Goal: Answer question/provide support

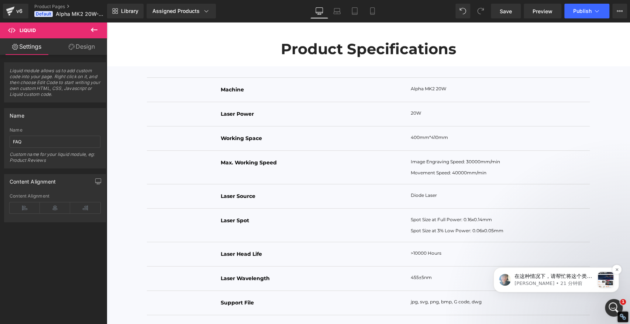
scroll to position [1538, 0]
click at [565, 276] on p "在这种情况下，请帮忙将这个类添加到横幅中：start_sticky，就像这样： 之后，请发布您的页面以查看是否有效。" at bounding box center [554, 276] width 80 height 7
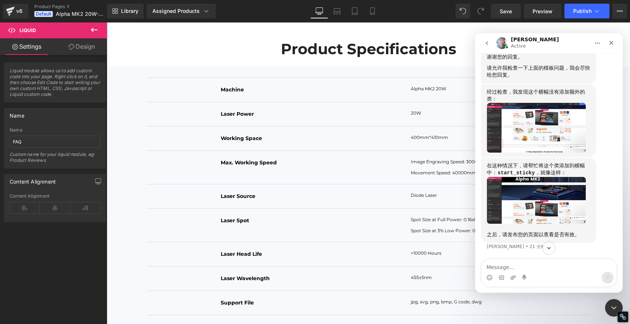
scroll to position [1550, 0]
click at [542, 129] on img "Annie说…" at bounding box center [536, 128] width 99 height 50
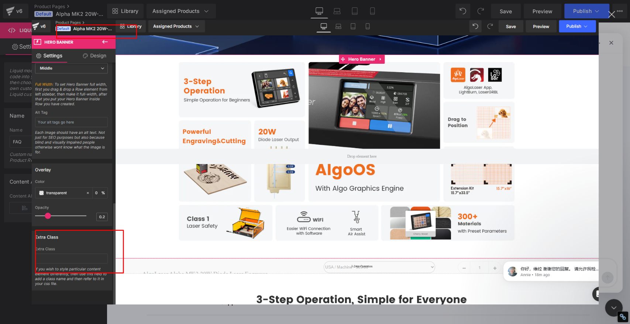
scroll to position [0, 0]
click at [458, 30] on img "关闭" at bounding box center [314, 162] width 567 height 285
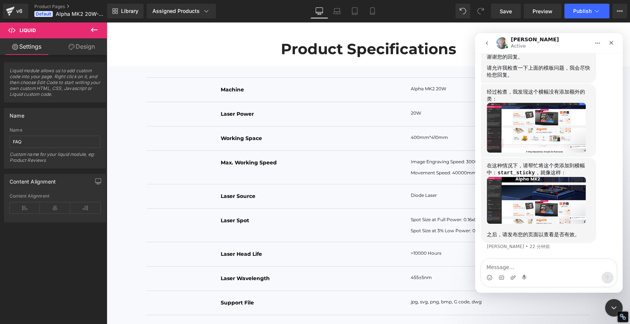
click at [532, 205] on img "Annie说…" at bounding box center [536, 200] width 99 height 47
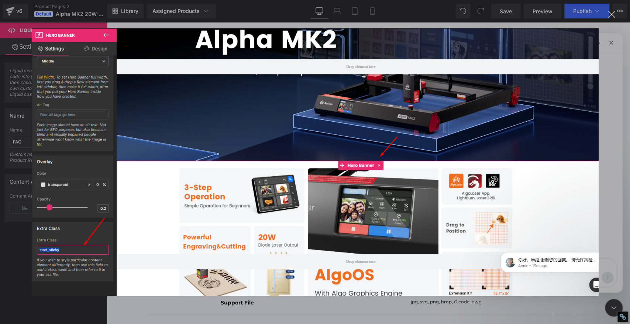
click at [614, 14] on div "关闭" at bounding box center [611, 14] width 7 height 7
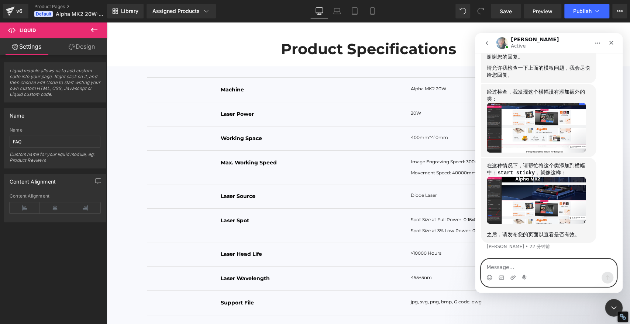
click at [528, 262] on textarea "Message…" at bounding box center [548, 265] width 135 height 13
type textarea "好的 我试试看"
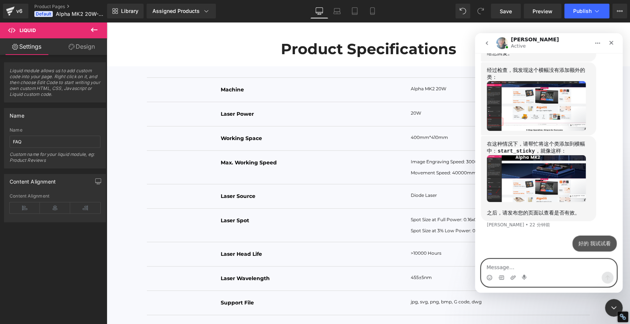
scroll to position [1559, 0]
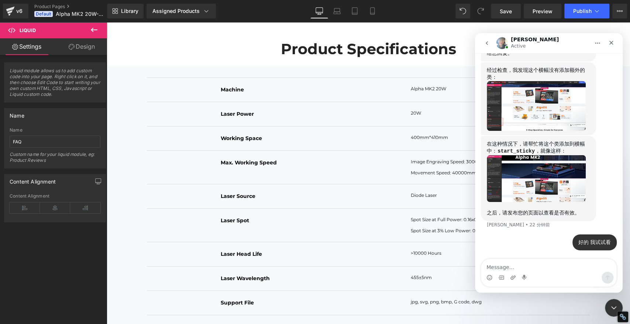
click at [535, 104] on img "Annie说…" at bounding box center [536, 106] width 99 height 50
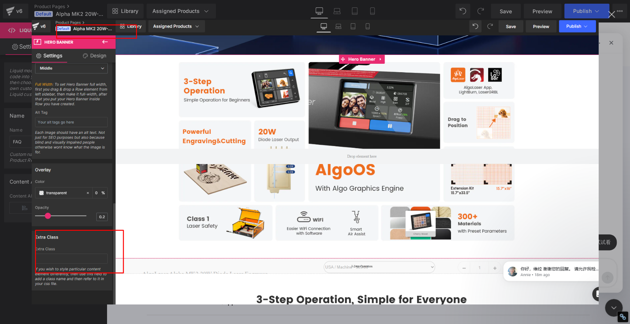
scroll to position [0, 0]
click at [611, 14] on div "关闭" at bounding box center [611, 14] width 7 height 7
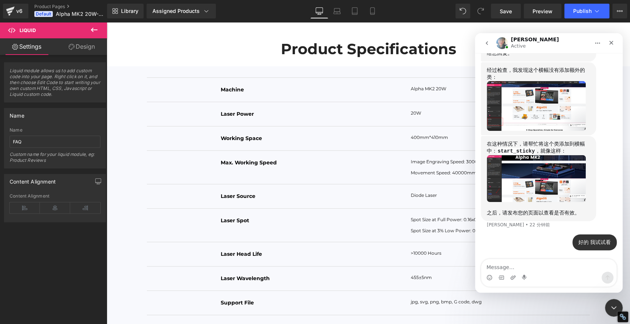
click at [528, 179] on img "Annie说…" at bounding box center [536, 178] width 99 height 47
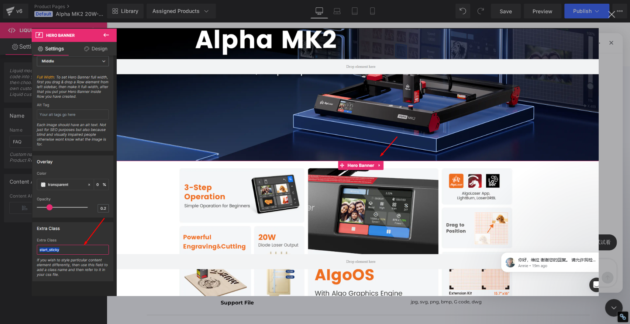
click at [612, 16] on div "关闭" at bounding box center [611, 14] width 7 height 7
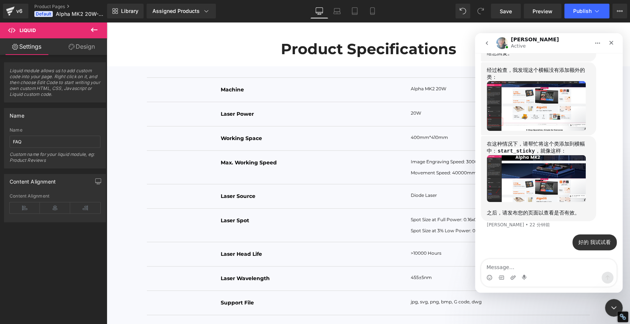
drag, startPoint x: 134, startPoint y: 90, endPoint x: 14, endPoint y: 179, distance: 149.3
click at [134, 90] on div at bounding box center [315, 151] width 630 height 302
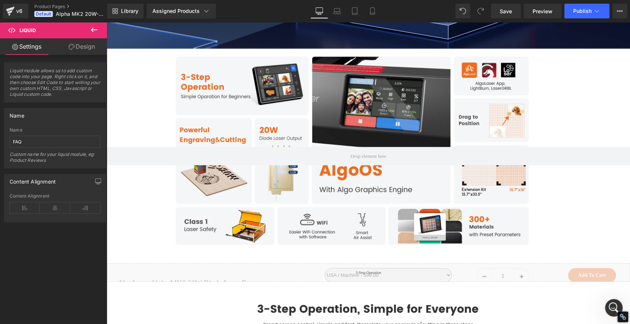
scroll to position [914, 0]
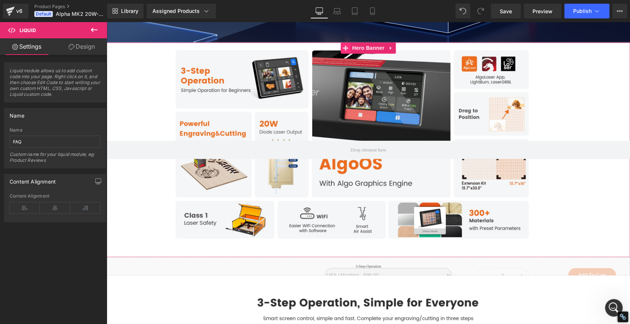
click at [345, 51] on icon at bounding box center [345, 47] width 5 height 5
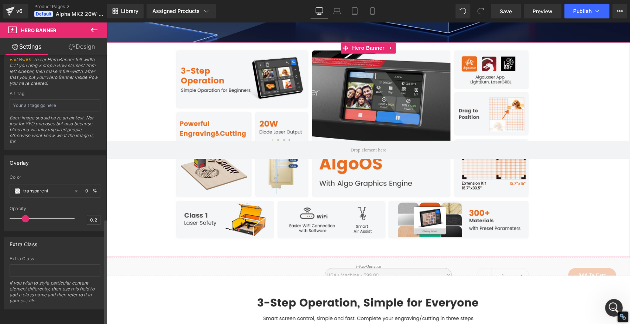
scroll to position [415, 0]
click at [52, 268] on input "text" at bounding box center [55, 271] width 91 height 12
click at [53, 265] on input "text" at bounding box center [55, 271] width 91 height 12
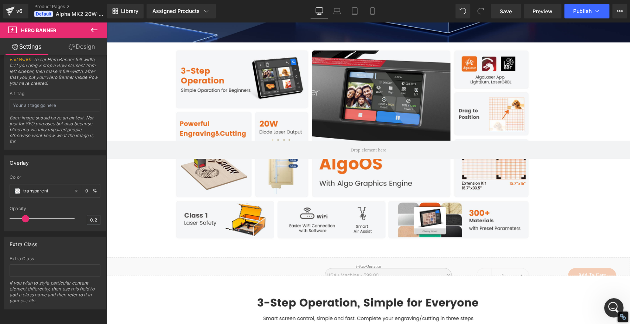
click at [610, 303] on icon "打开 Intercom Messenger" at bounding box center [613, 307] width 12 height 12
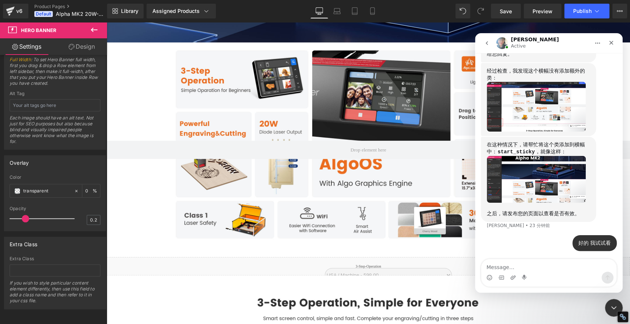
scroll to position [1559, 0]
click at [539, 190] on img "Annie说…" at bounding box center [536, 179] width 99 height 47
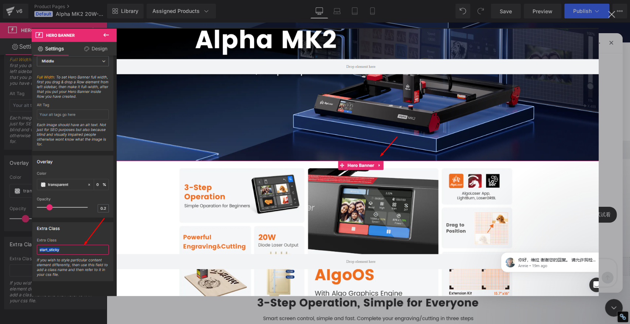
scroll to position [1588, 0]
click at [605, 44] on div "Intercom Messenger" at bounding box center [315, 162] width 630 height 324
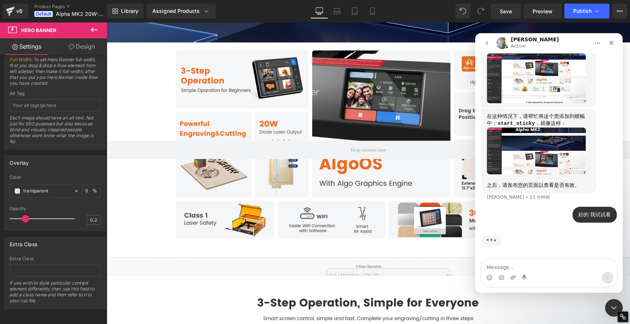
click at [49, 260] on div at bounding box center [315, 151] width 630 height 302
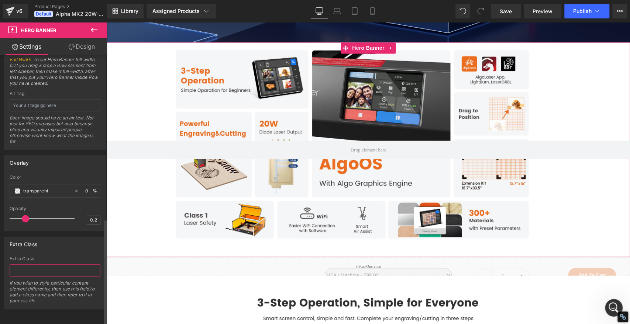
click at [49, 265] on input "text" at bounding box center [55, 271] width 91 height 12
paste input "start_sticky"
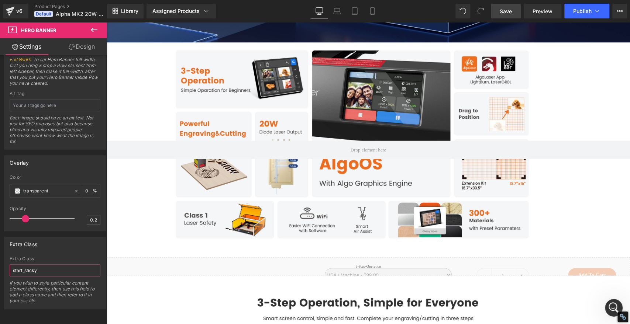
type input "start_sticky"
click at [510, 10] on span "Save" at bounding box center [506, 11] width 12 height 8
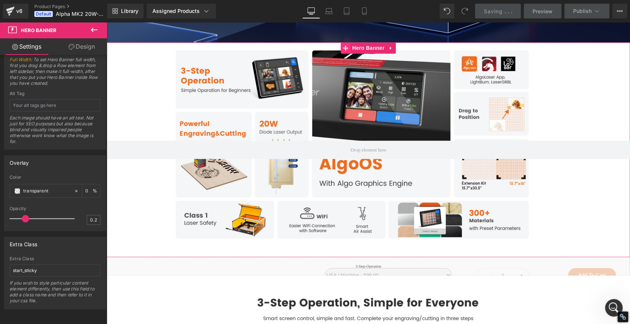
click at [344, 51] on icon at bounding box center [345, 47] width 5 height 5
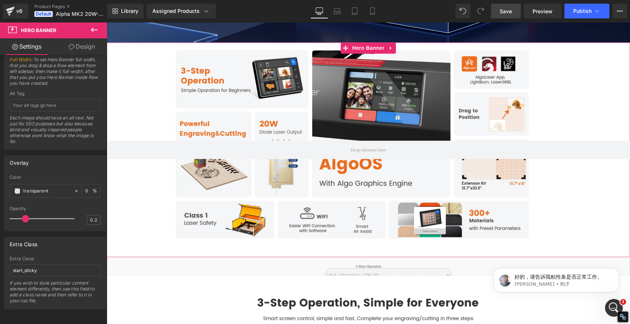
scroll to position [1610, 0]
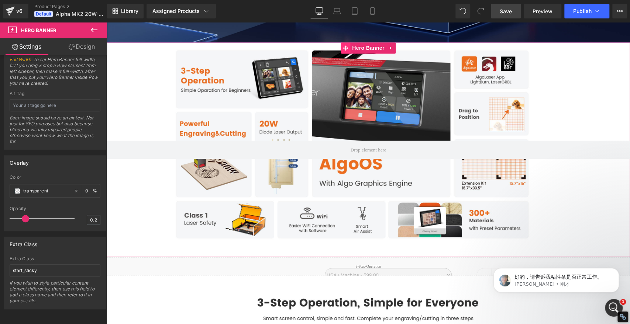
click at [346, 51] on icon at bounding box center [345, 48] width 5 height 6
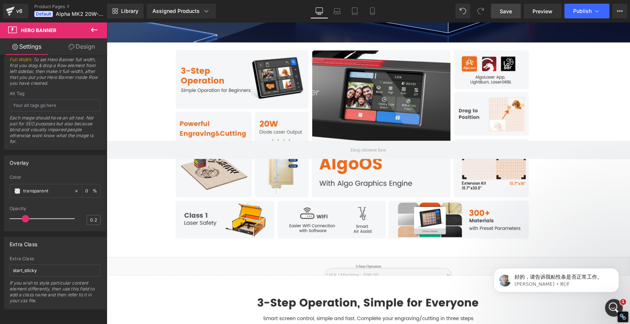
click at [507, 13] on span "Save" at bounding box center [506, 11] width 12 height 8
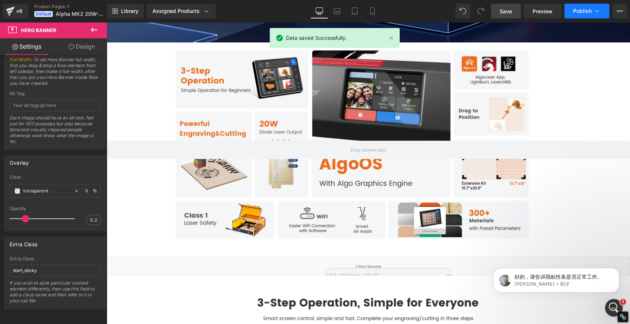
click at [587, 11] on span "Publish" at bounding box center [582, 11] width 18 height 6
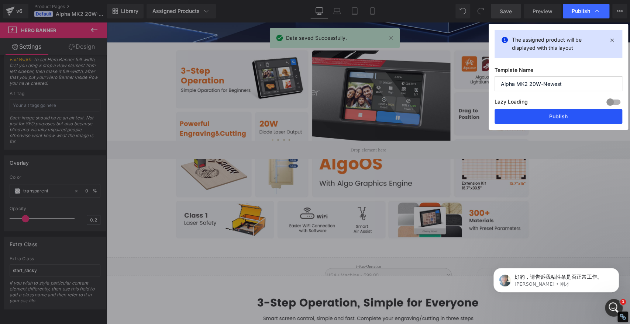
drag, startPoint x: 564, startPoint y: 114, endPoint x: 458, endPoint y: 90, distance: 108.9
click at [564, 114] on button "Publish" at bounding box center [558, 116] width 128 height 15
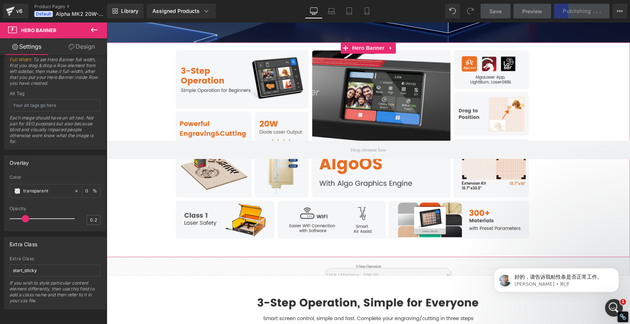
scroll to position [1601, 0]
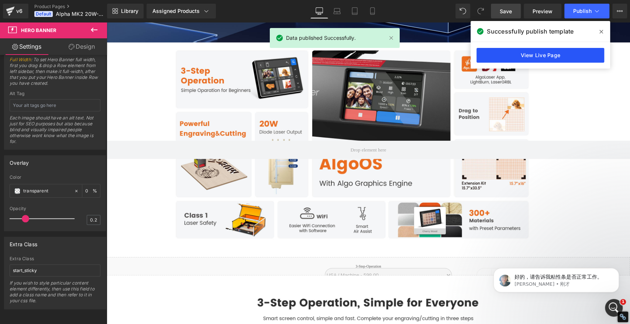
click at [547, 51] on link "View Live Page" at bounding box center [540, 55] width 128 height 15
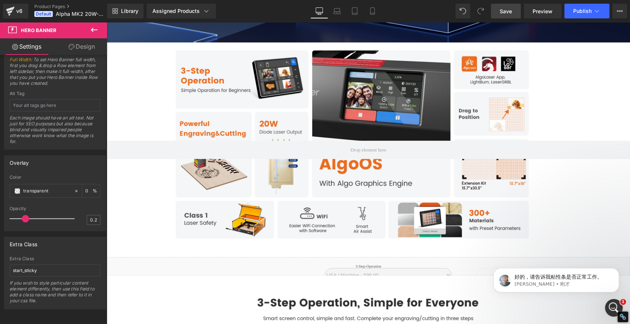
scroll to position [1582, 0]
click at [504, 11] on span "Save" at bounding box center [506, 11] width 12 height 8
click at [617, 270] on icon "Dismiss notification" at bounding box center [616, 270] width 3 height 3
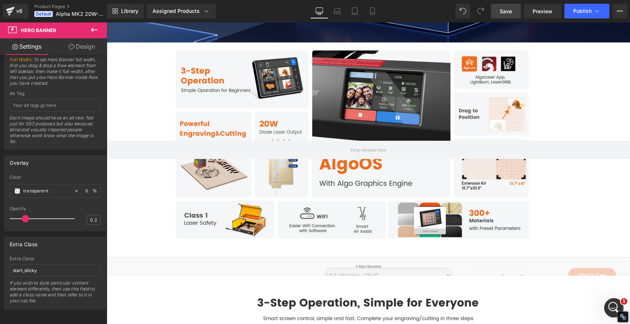
click at [614, 307] on icon "打开 Intercom Messenger" at bounding box center [613, 307] width 12 height 12
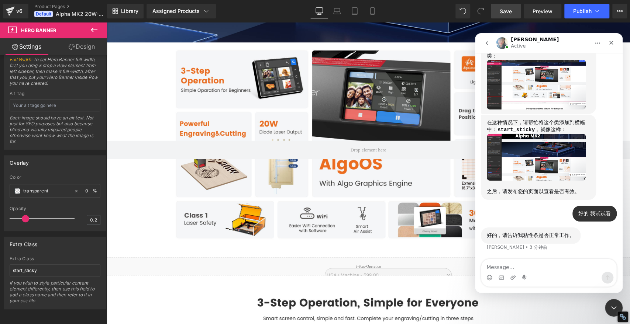
click at [540, 271] on textarea "Message…" at bounding box center [548, 265] width 135 height 13
type textarea "好的 已经可以了 谢谢你的支持"
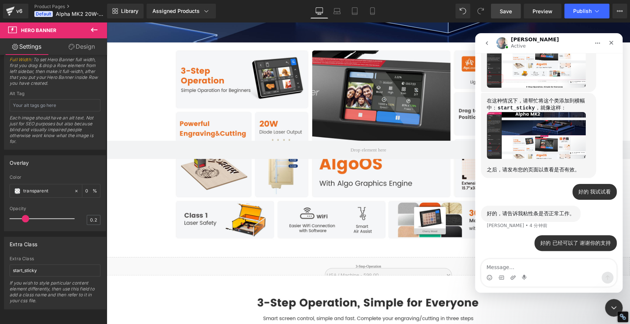
scroll to position [1563, 0]
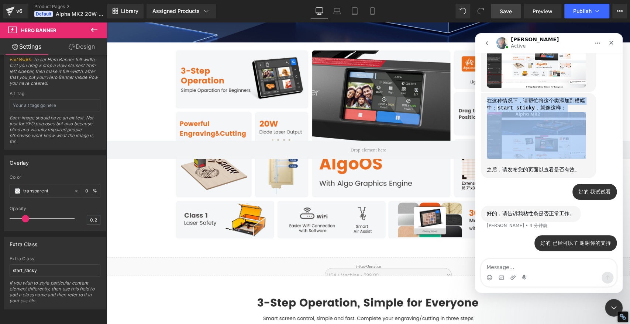
drag, startPoint x: 487, startPoint y: 141, endPoint x: 577, endPoint y: 162, distance: 91.9
click at [577, 162] on div "在这种情况下，请帮忙将这个类添加到横幅中： start_sticky ，就像这样： 之后，请发布您的页面以查看是否有效。" at bounding box center [538, 135] width 103 height 76
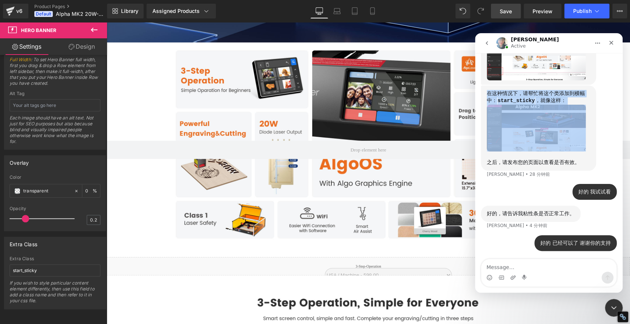
scroll to position [1611, 0]
copy div "在这种情况下，请帮忙将这个类添加到横幅中： start_sticky ，就像这样："
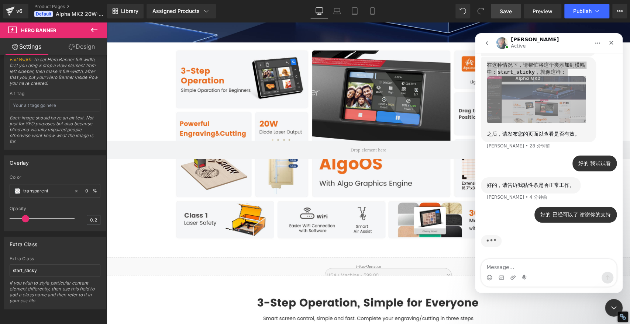
scroll to position [1639, 0]
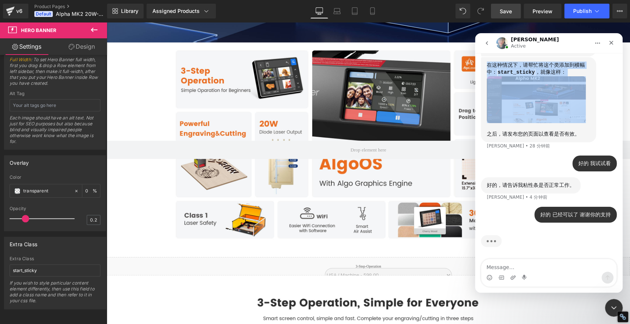
click at [544, 104] on img "Annie说…" at bounding box center [536, 99] width 99 height 47
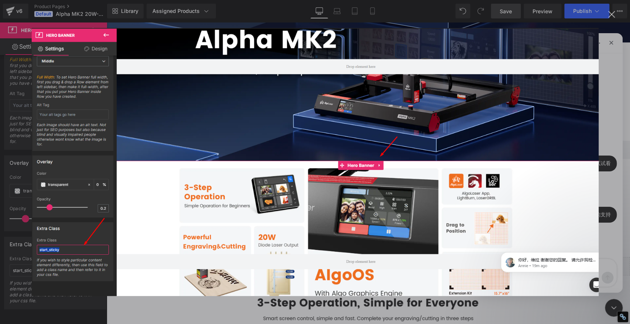
scroll to position [0, 0]
click at [610, 15] on div "关闭" at bounding box center [611, 14] width 7 height 7
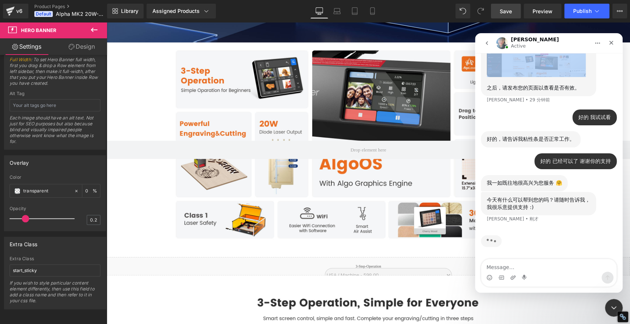
scroll to position [1685, 0]
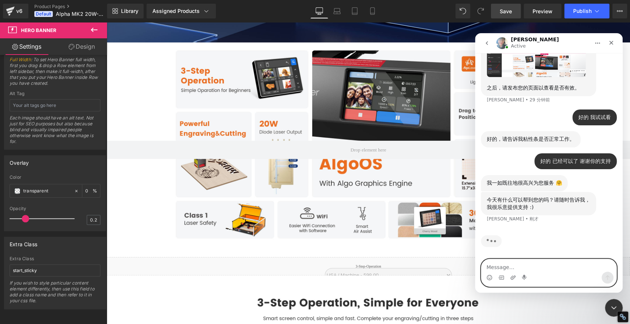
click at [524, 267] on textarea "Message…" at bounding box center [548, 265] width 135 height 13
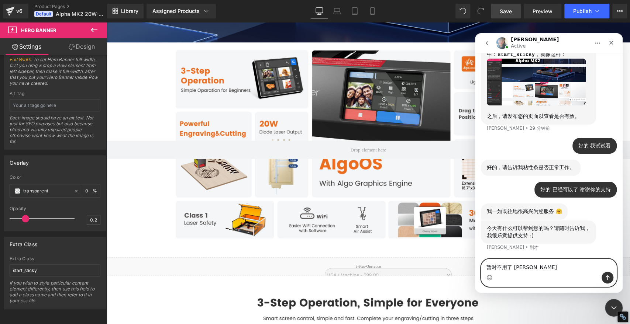
type textarea "暂时不用了 谢谢你"
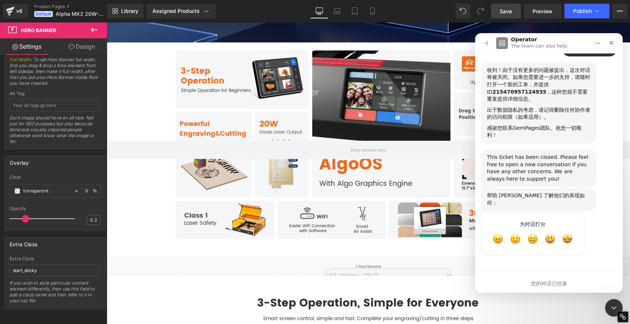
scroll to position [1859, 0]
click at [569, 242] on span "棒" at bounding box center [566, 238] width 13 height 13
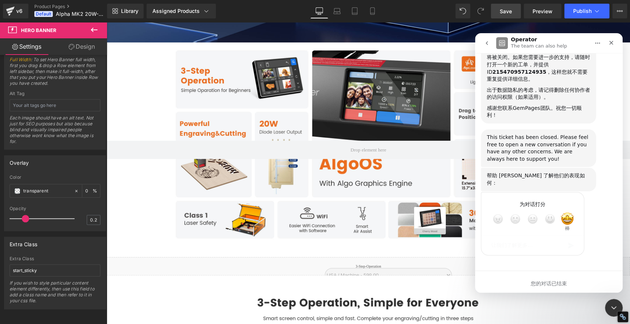
scroll to position [1879, 0]
click at [615, 42] on div "关闭" at bounding box center [610, 42] width 13 height 13
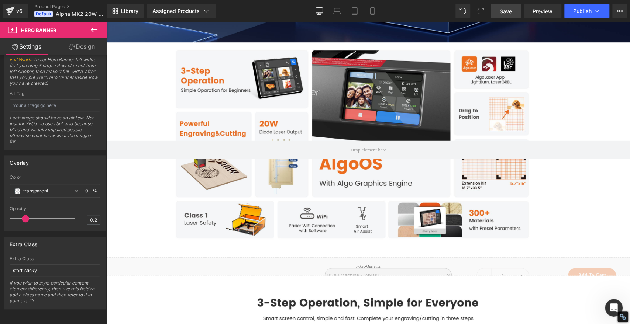
click at [501, 11] on span "Save" at bounding box center [506, 11] width 12 height 8
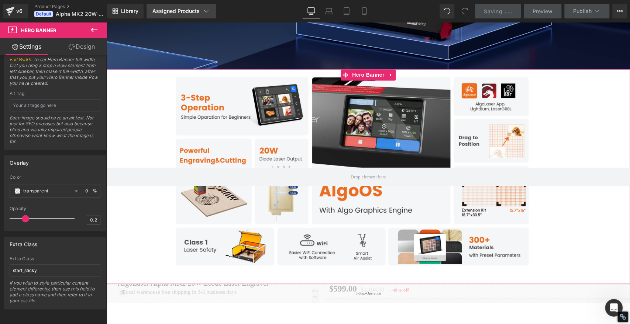
scroll to position [873, 0]
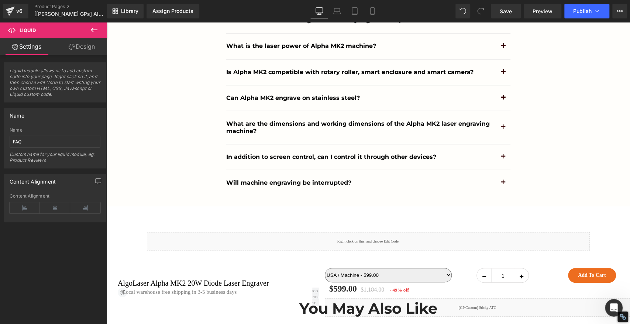
scroll to position [6564, 0]
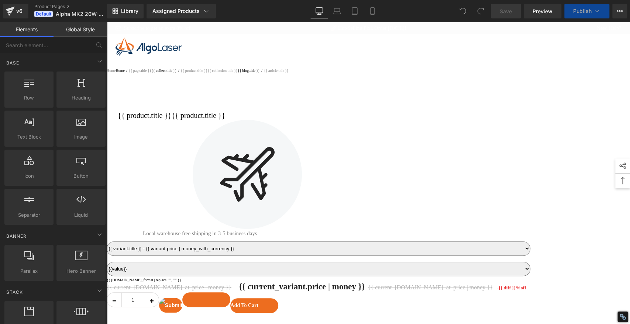
select select
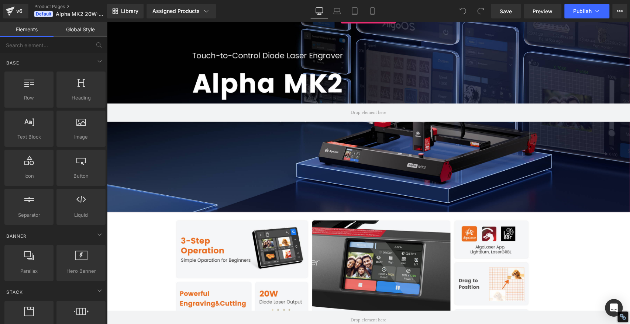
scroll to position [908, 0]
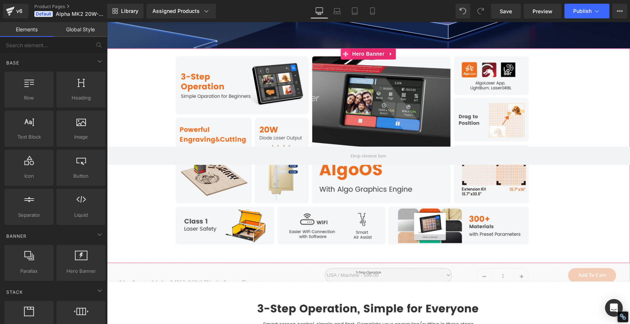
click at [344, 56] on icon at bounding box center [345, 53] width 5 height 5
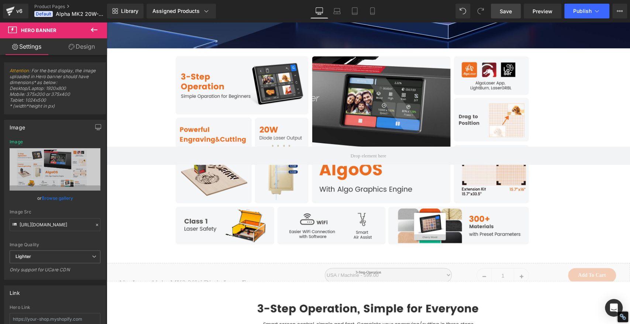
click at [507, 11] on span "Save" at bounding box center [506, 11] width 12 height 8
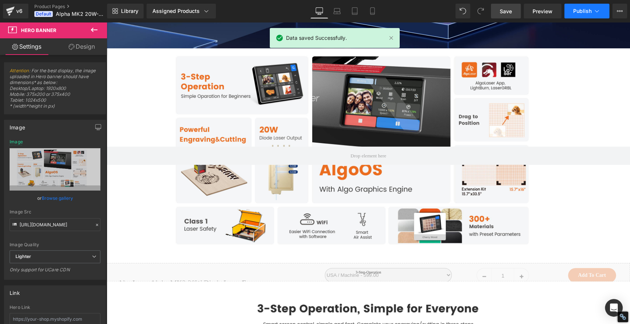
click at [575, 10] on span "Publish" at bounding box center [582, 11] width 18 height 6
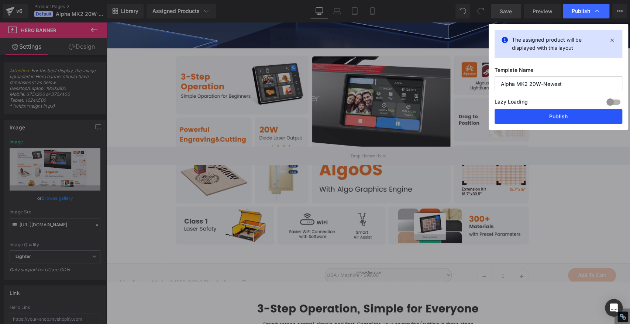
click at [580, 115] on button "Publish" at bounding box center [558, 116] width 128 height 15
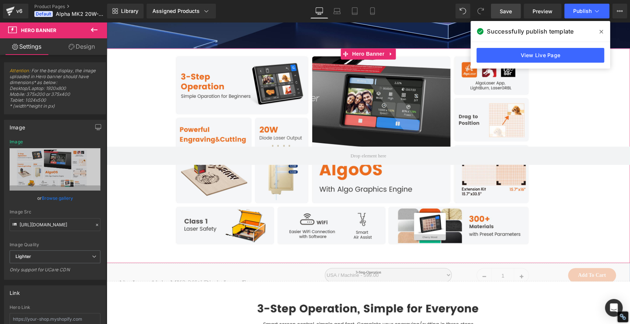
scroll to position [0, 0]
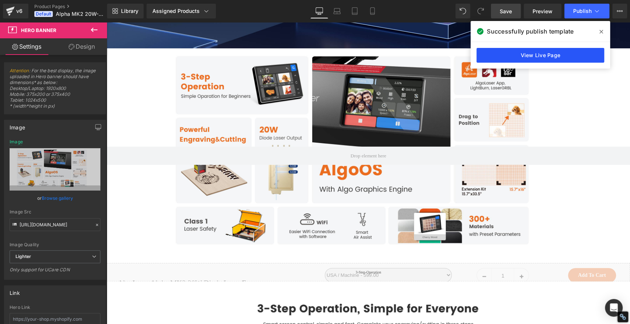
click at [552, 57] on link "View Live Page" at bounding box center [540, 55] width 128 height 15
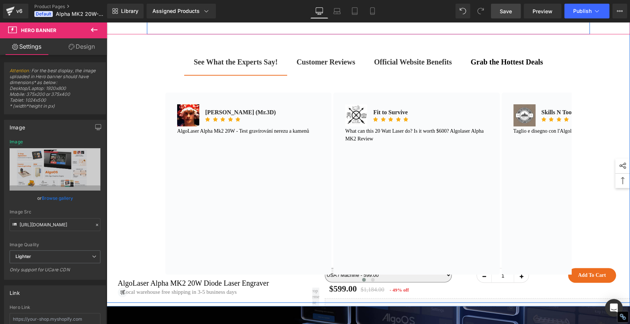
scroll to position [451, 0]
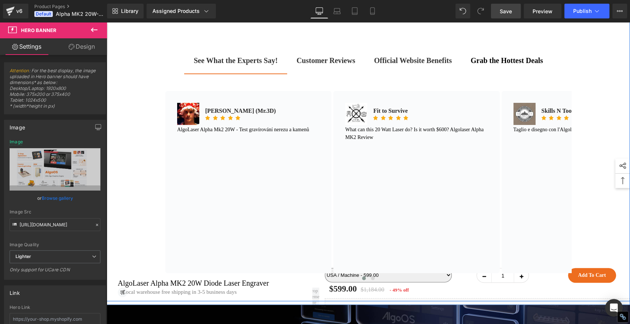
click at [329, 65] on b "Customer Reviews" at bounding box center [325, 60] width 59 height 8
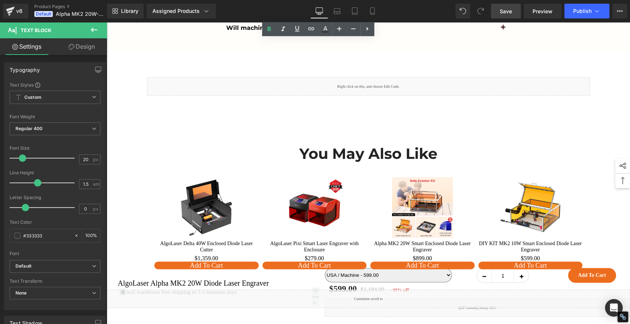
scroll to position [6693, 0]
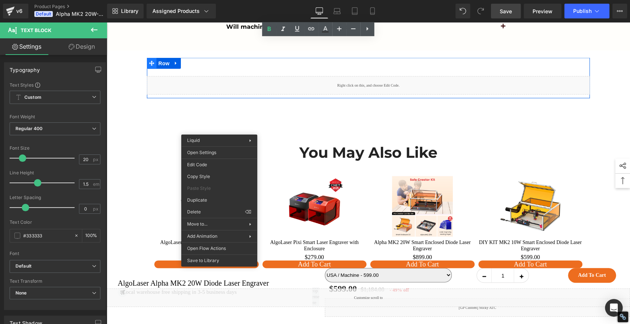
click at [149, 66] on icon at bounding box center [151, 63] width 5 height 5
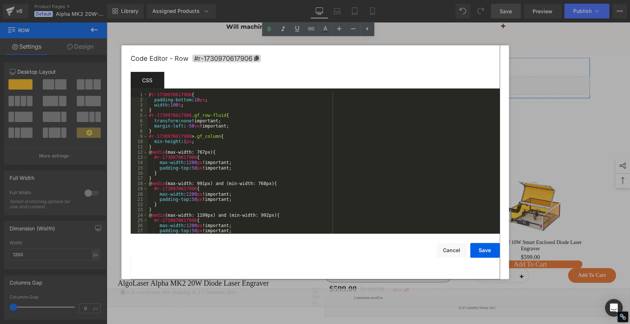
click at [129, 0] on div "Row You are previewing how the will restyle your page. You can not edit Element…" at bounding box center [315, 0] width 630 height 0
click at [258, 56] on icon at bounding box center [256, 58] width 4 height 5
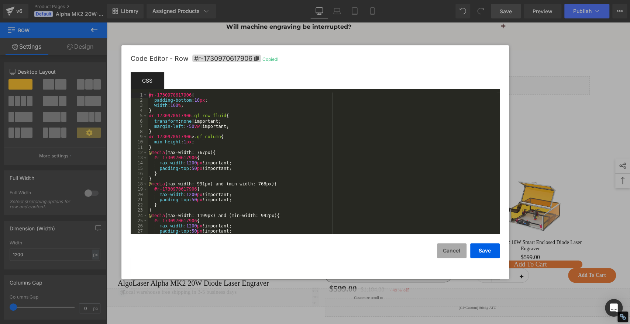
drag, startPoint x: 446, startPoint y: 252, endPoint x: 448, endPoint y: 246, distance: 6.0
click at [446, 252] on button "Cancel" at bounding box center [452, 251] width 30 height 15
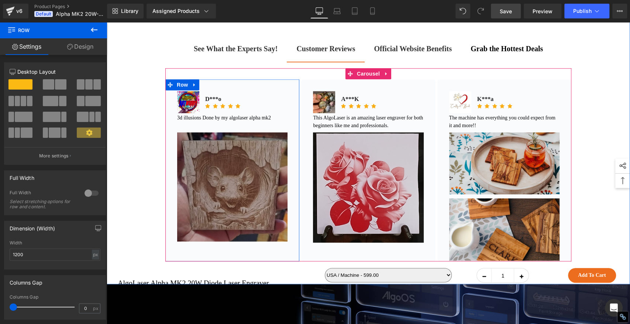
scroll to position [461, 0]
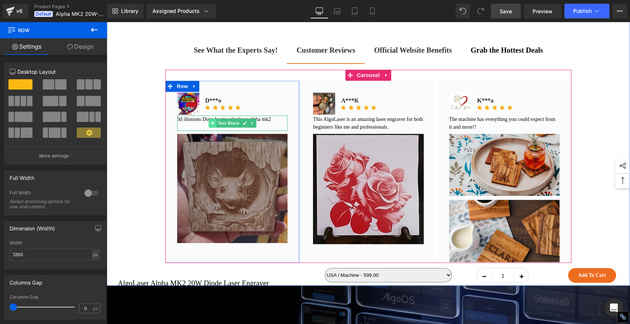
click at [211, 125] on icon at bounding box center [212, 123] width 4 height 4
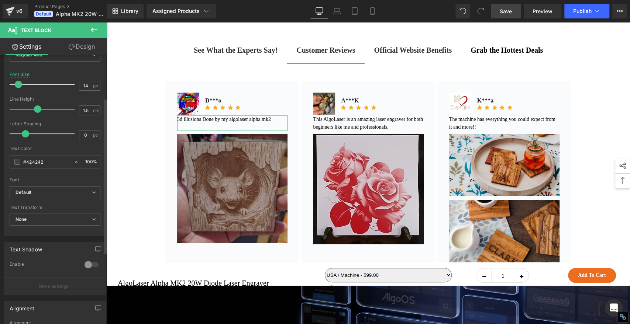
scroll to position [0, 0]
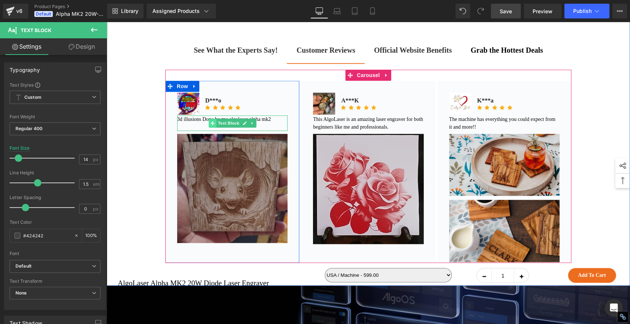
click at [210, 125] on icon at bounding box center [212, 123] width 4 height 4
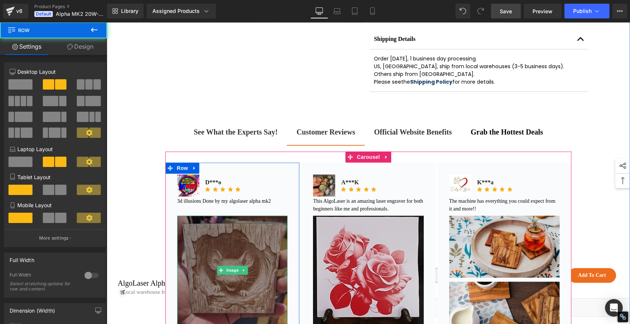
click at [252, 279] on img at bounding box center [232, 270] width 110 height 109
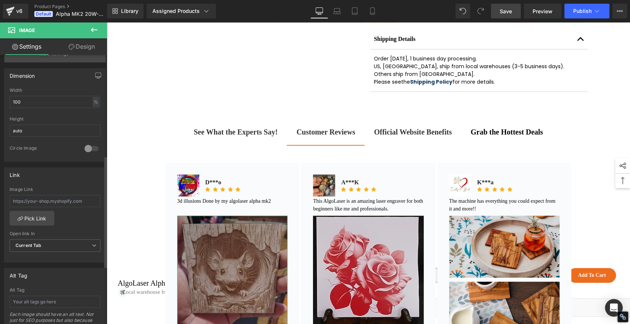
scroll to position [246, 0]
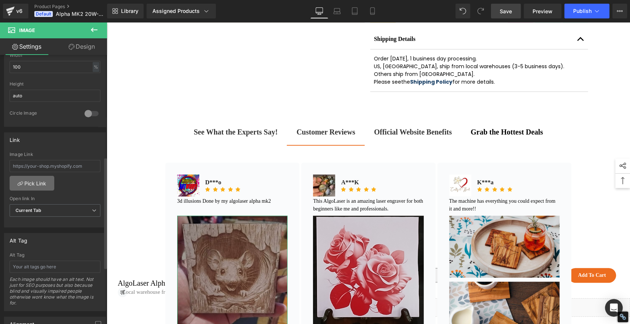
click at [34, 182] on link "Pick Link" at bounding box center [32, 183] width 45 height 15
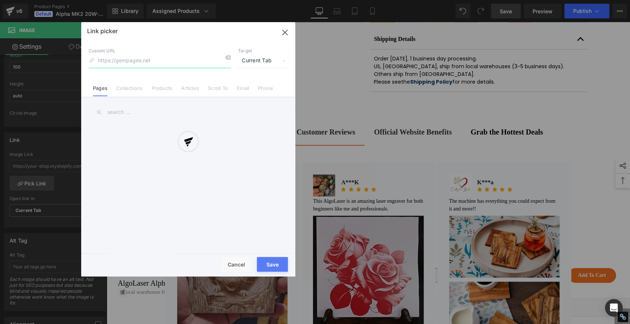
paste input "#r-1730970617906"
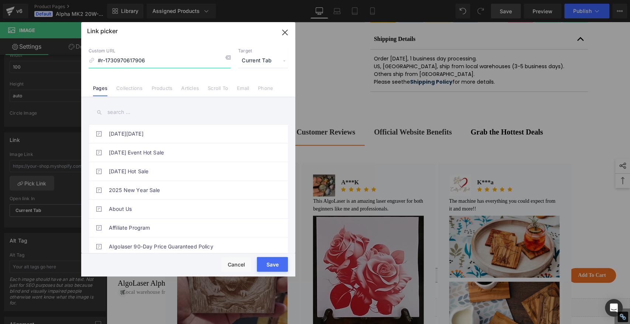
type input "#r-1730970617906"
click at [272, 266] on button "Save" at bounding box center [272, 264] width 31 height 15
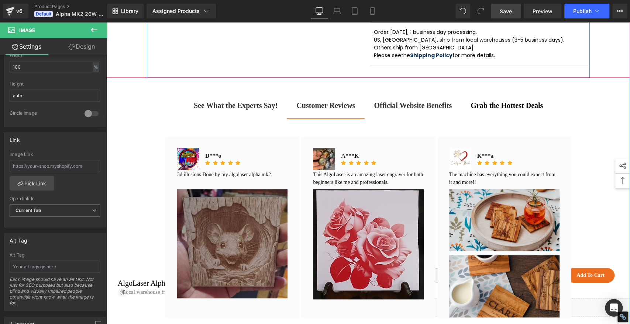
scroll to position [461, 0]
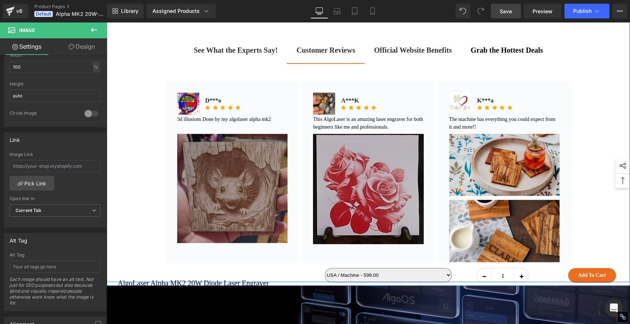
click at [358, 209] on img at bounding box center [368, 189] width 110 height 110
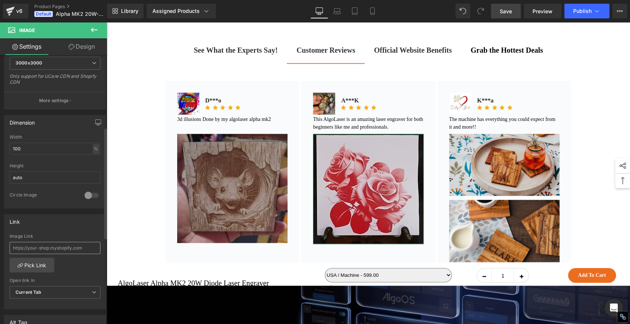
scroll to position [205, 0]
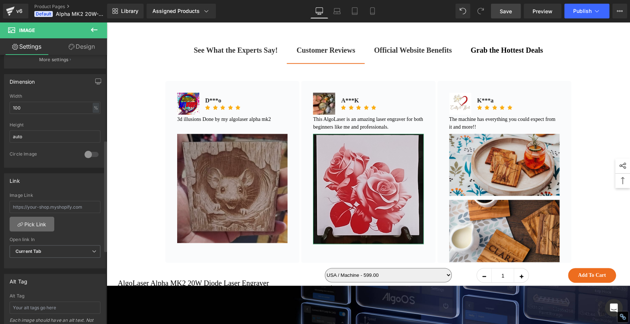
click at [38, 226] on link "Pick Link" at bounding box center [32, 224] width 45 height 15
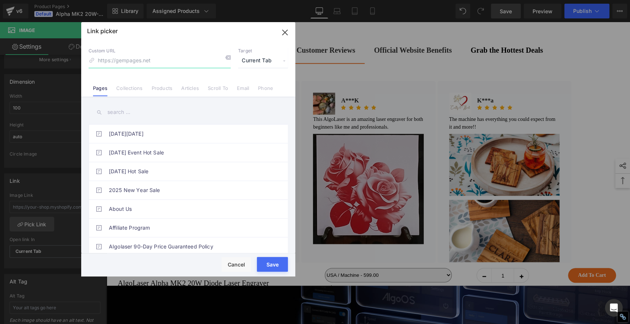
paste input "#r-1730970617906"
type input "#r-1730970617906"
drag, startPoint x: 274, startPoint y: 266, endPoint x: 167, endPoint y: 244, distance: 109.0
click at [274, 266] on button "Save" at bounding box center [272, 264] width 31 height 15
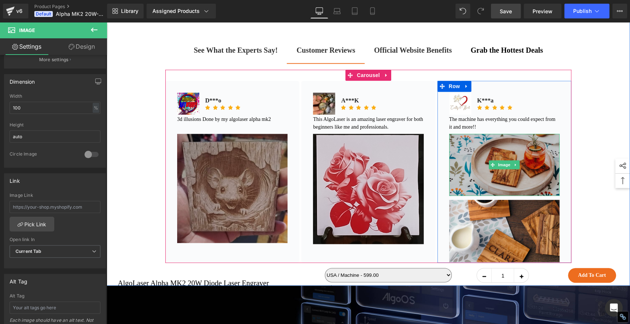
click at [472, 190] on img at bounding box center [504, 165] width 110 height 62
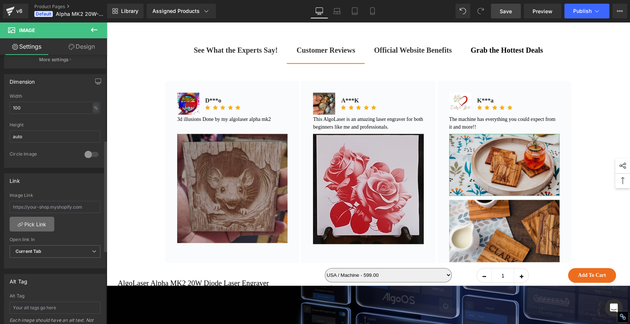
click at [31, 224] on link "Pick Link" at bounding box center [32, 224] width 45 height 15
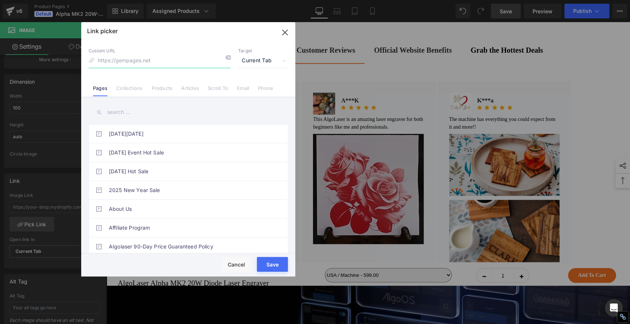
paste input "#r-1730970617906"
type input "#r-1730970617906"
click at [274, 266] on button "Save" at bounding box center [272, 264] width 31 height 15
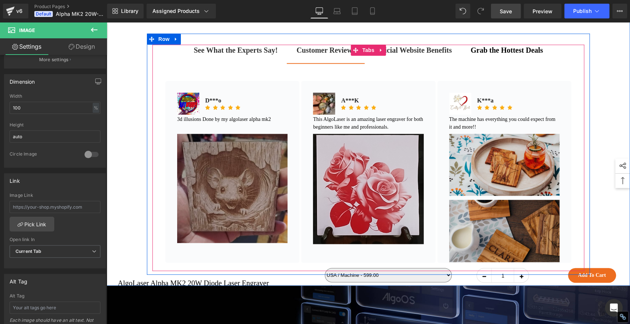
scroll to position [543, 0]
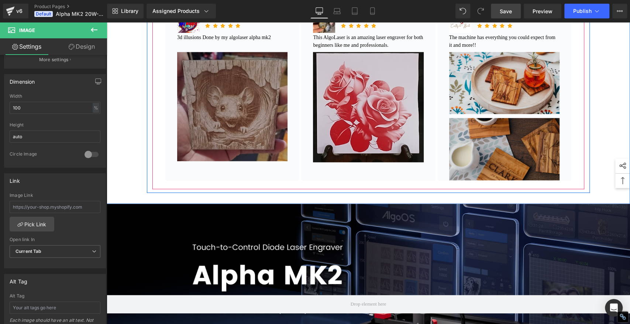
click at [472, 179] on img at bounding box center [504, 149] width 110 height 62
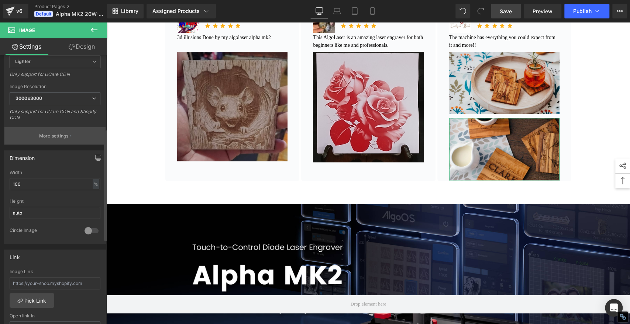
scroll to position [205, 0]
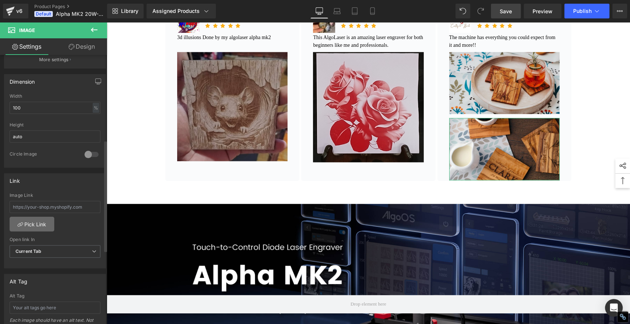
click at [35, 227] on link "Pick Link" at bounding box center [32, 224] width 45 height 15
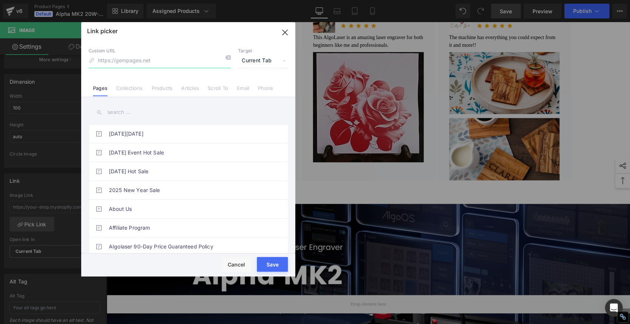
paste input "#r-1730970617906"
type input "#r-1730970617906"
click at [279, 265] on button "Save" at bounding box center [272, 264] width 31 height 15
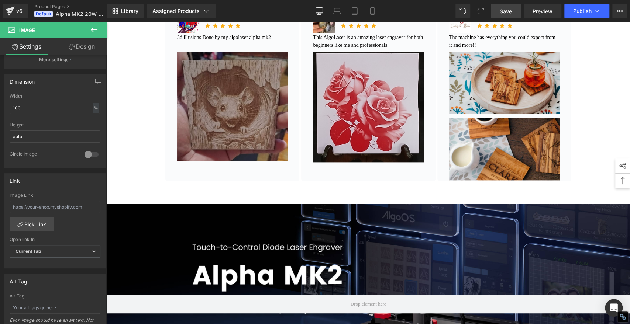
click at [504, 9] on span "Save" at bounding box center [506, 11] width 12 height 8
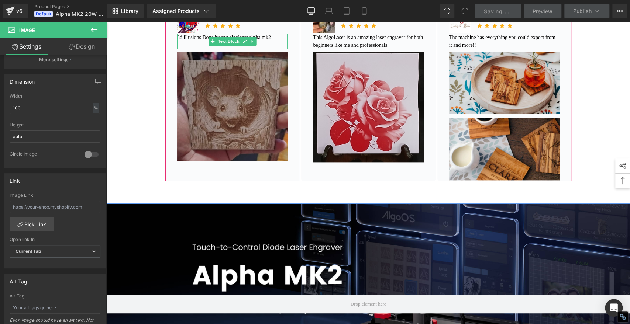
click at [271, 40] on font "3d illusions Done by my algolaser alpha mk2" at bounding box center [224, 38] width 94 height 6
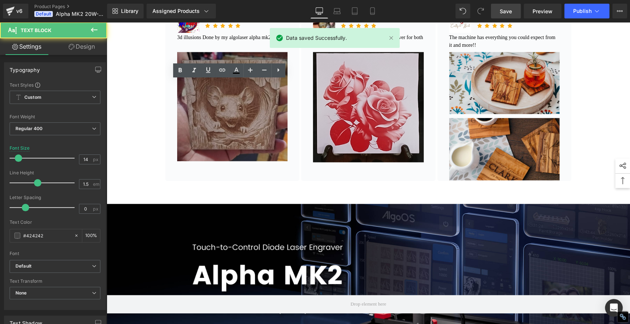
click at [269, 40] on font "3d illusions Done by my algolaser alpha mk2" at bounding box center [224, 38] width 94 height 6
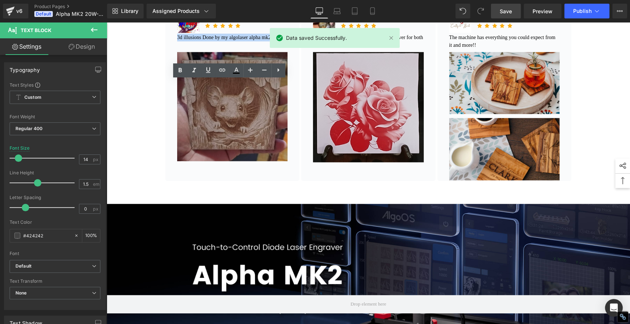
click at [269, 40] on font "3d illusions Done by my algolaser alpha mk2" at bounding box center [224, 38] width 94 height 6
click at [223, 71] on icon at bounding box center [222, 70] width 6 height 3
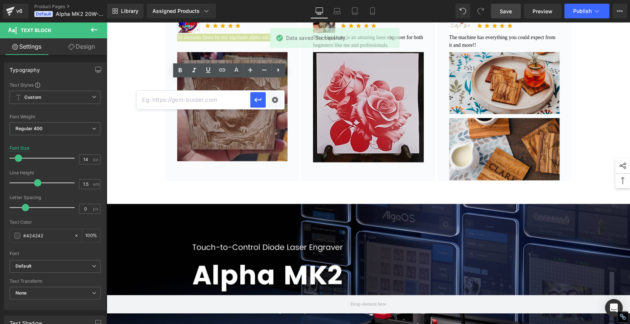
click at [194, 101] on input "text" at bounding box center [194, 100] width 114 height 18
paste input "#r-1730970617906"
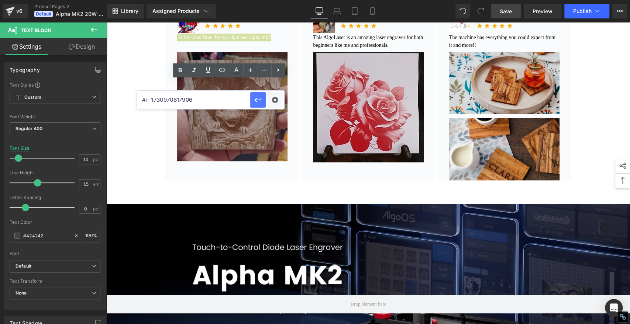
type input "#r-1730970617906"
click at [254, 97] on icon "button" at bounding box center [257, 100] width 9 height 9
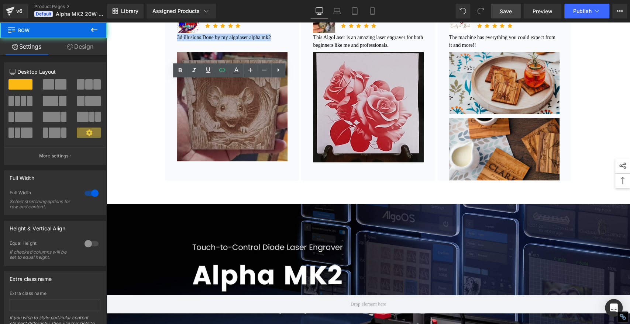
click at [140, 76] on div "See What the Experts Say! Text Block Customer Reviews Text Block Official Websi…" at bounding box center [368, 72] width 523 height 241
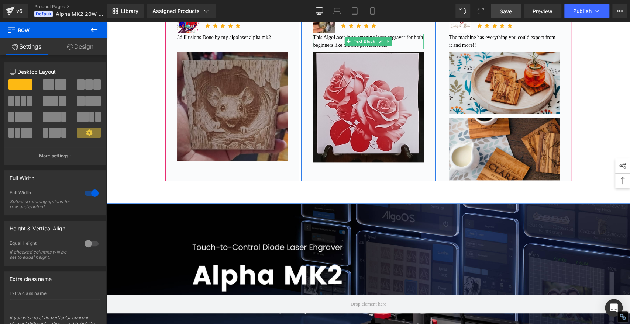
click at [413, 48] on font "This AlgoLaser is an amazing laser engraver for both beginners like me and prof…" at bounding box center [368, 41] width 110 height 13
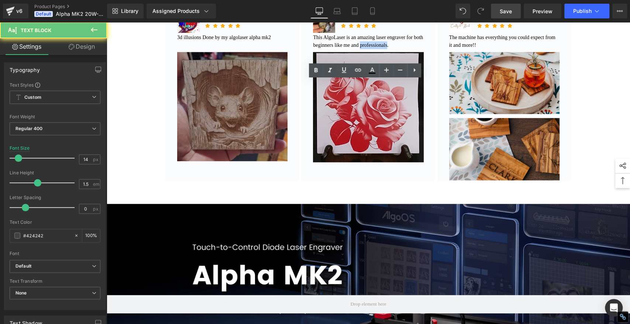
click at [413, 48] on font "This AlgoLaser is an amazing laser engraver for both beginners like me and prof…" at bounding box center [368, 41] width 110 height 13
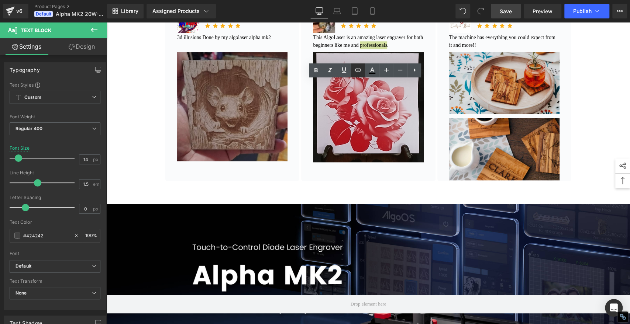
click at [361, 67] on icon at bounding box center [357, 70] width 9 height 9
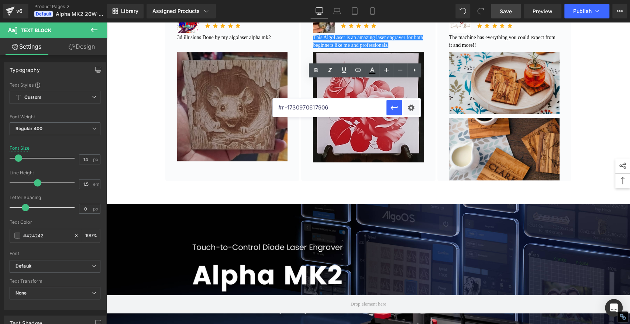
click at [345, 104] on input "#r-1730970617906" at bounding box center [330, 108] width 114 height 18
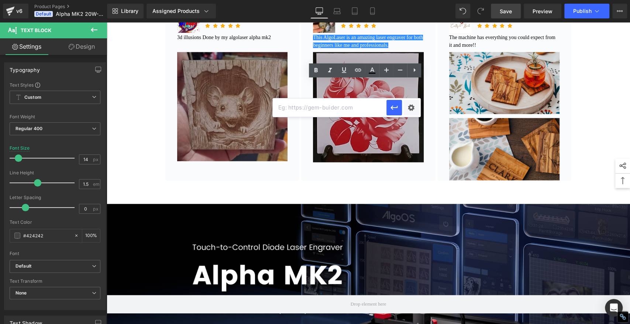
paste input "#r-1730970617906"
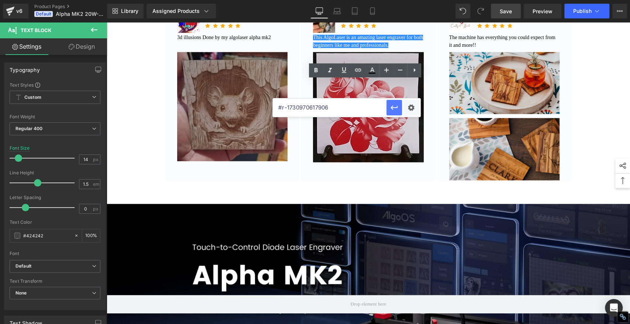
type input "#r-1730970617906"
click at [393, 107] on icon "button" at bounding box center [393, 108] width 7 height 4
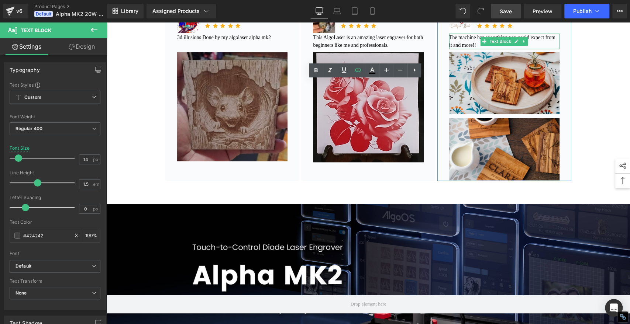
click at [497, 49] on p "The machine has everything you could expect from it and more!!" at bounding box center [504, 41] width 110 height 15
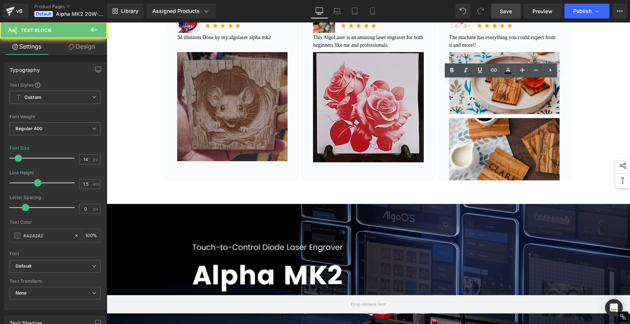
click at [498, 49] on p "The machine has everything you could expect from it and more!!" at bounding box center [504, 41] width 110 height 15
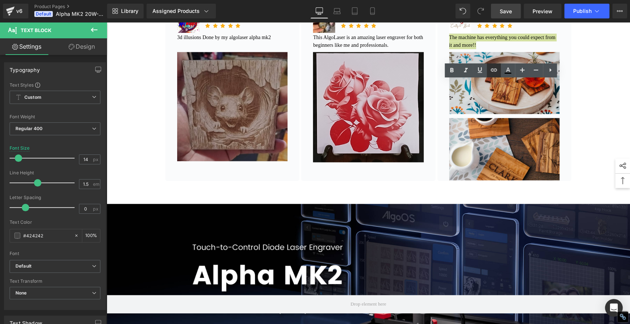
click at [494, 69] on icon at bounding box center [494, 70] width 6 height 3
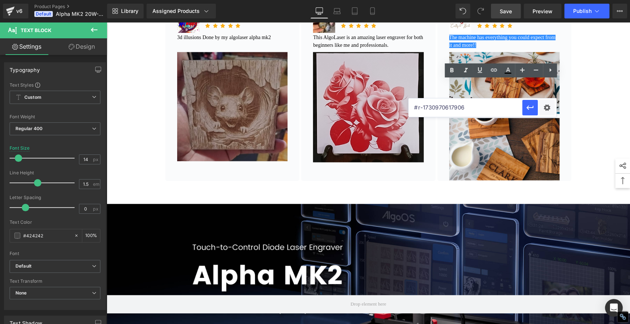
drag, startPoint x: 469, startPoint y: 108, endPoint x: 500, endPoint y: 115, distance: 31.7
click at [469, 108] on input "#r-1730970617906" at bounding box center [465, 108] width 114 height 18
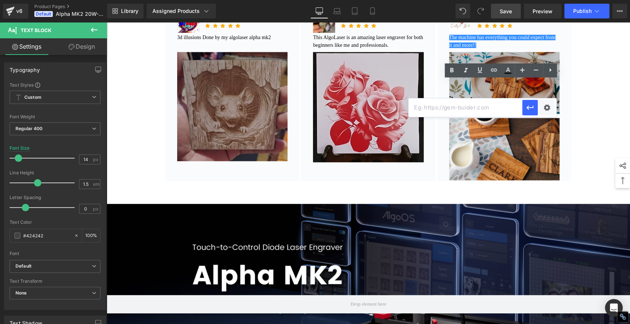
paste input "#r-1730970617906"
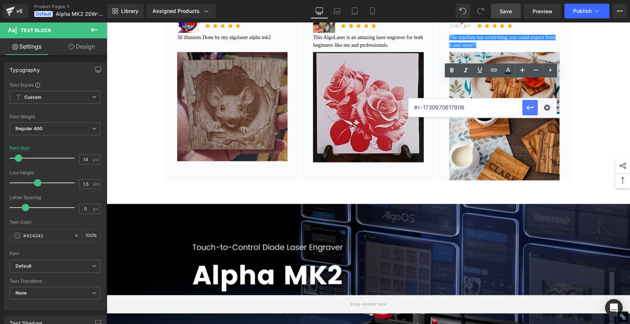
type input "#r-1730970617906"
click at [531, 106] on icon "button" at bounding box center [529, 107] width 9 height 9
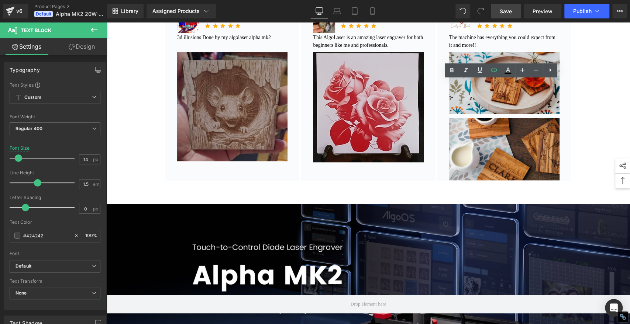
click at [507, 14] on span "Save" at bounding box center [506, 11] width 12 height 8
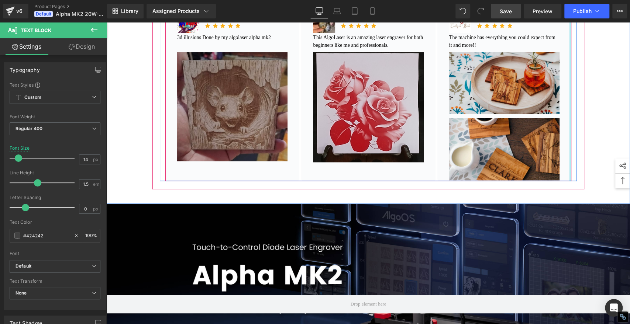
click at [503, 13] on span "Save" at bounding box center [506, 11] width 12 height 8
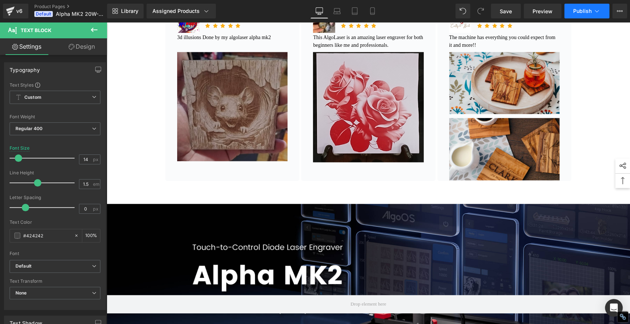
click at [576, 17] on button "Publish" at bounding box center [586, 11] width 45 height 15
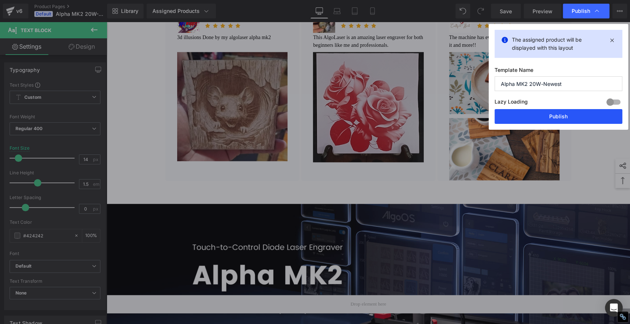
drag, startPoint x: 566, startPoint y: 117, endPoint x: 465, endPoint y: 98, distance: 102.9
click at [566, 117] on button "Publish" at bounding box center [558, 116] width 128 height 15
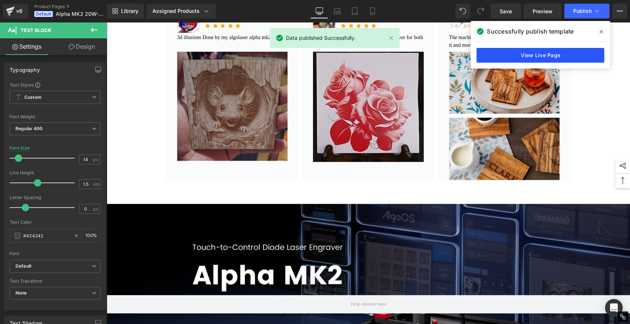
click at [529, 53] on link "View Live Page" at bounding box center [540, 55] width 128 height 15
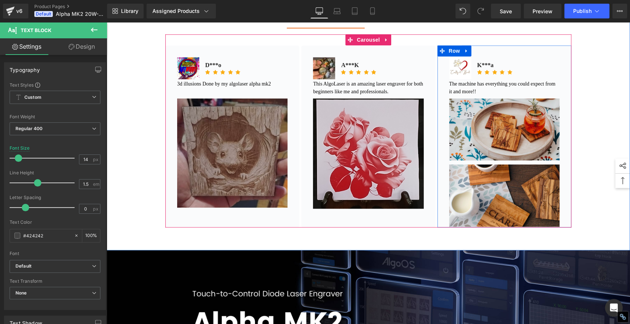
scroll to position [461, 0]
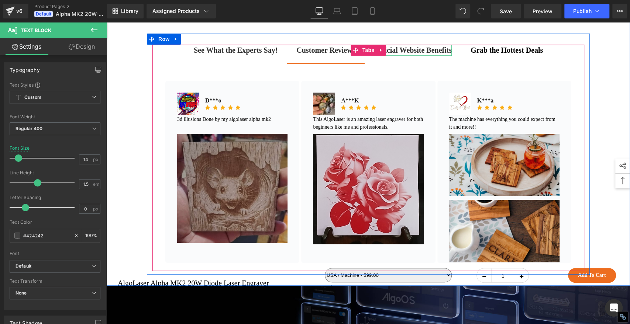
drag, startPoint x: 394, startPoint y: 84, endPoint x: 331, endPoint y: 88, distance: 62.8
click at [394, 54] on b "Official Website Benefits" at bounding box center [413, 50] width 78 height 8
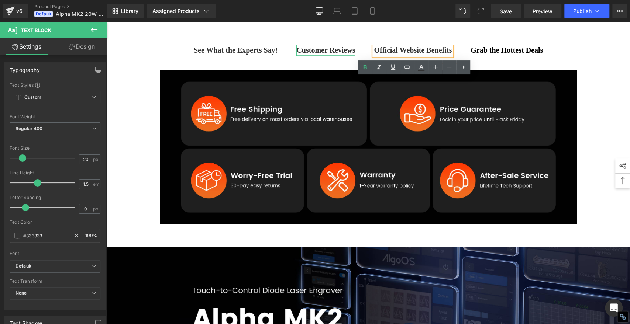
click at [325, 54] on b "Customer Reviews" at bounding box center [325, 50] width 59 height 8
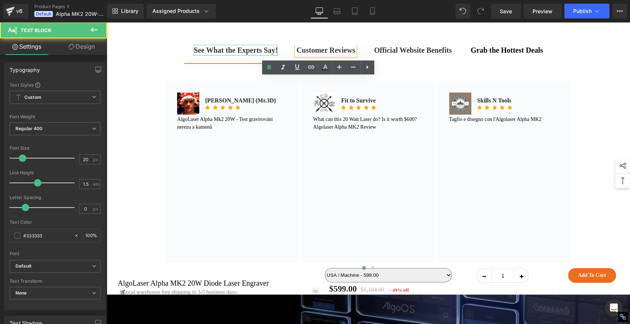
click at [222, 54] on strong "See What the Experts Say!" at bounding box center [236, 50] width 84 height 8
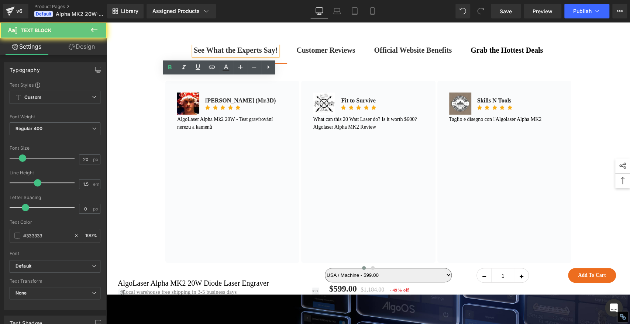
click at [316, 63] on span "Customer Reviews Text Block" at bounding box center [326, 54] width 78 height 18
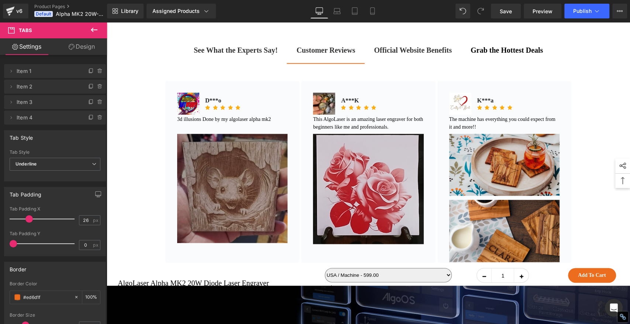
click at [424, 54] on b "Official Website Benefits" at bounding box center [413, 50] width 78 height 8
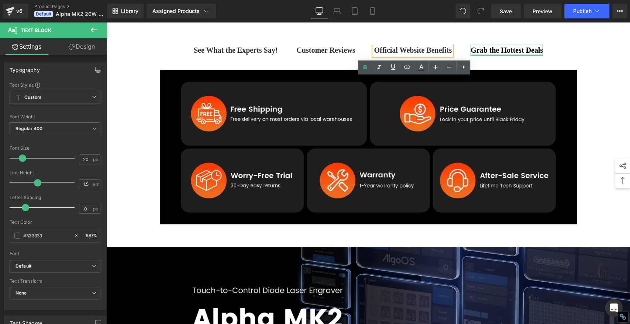
click at [518, 56] on div at bounding box center [506, 55] width 72 height 2
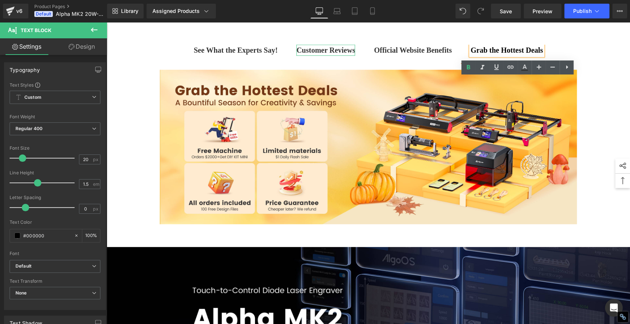
click at [320, 46] on div at bounding box center [325, 46] width 59 height 2
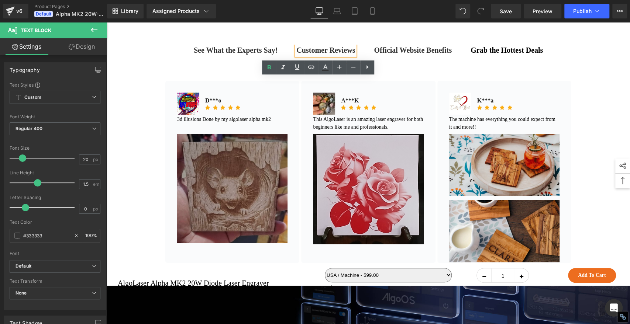
click at [610, 102] on div "See What the Experts Say! Text Block Customer Reviews Text Block Official Websi…" at bounding box center [368, 154] width 523 height 241
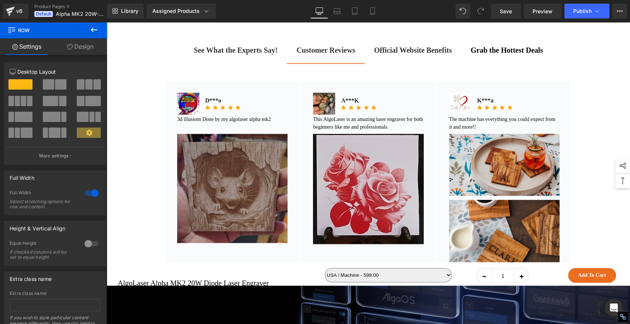
scroll to position [461, 0]
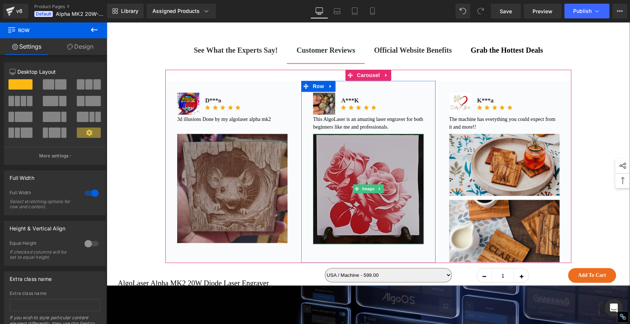
click at [349, 211] on img at bounding box center [368, 189] width 110 height 110
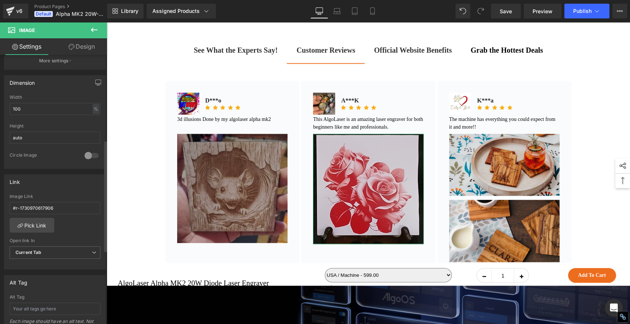
scroll to position [205, 0]
click at [62, 206] on input "#r-1730970617906" at bounding box center [55, 207] width 91 height 12
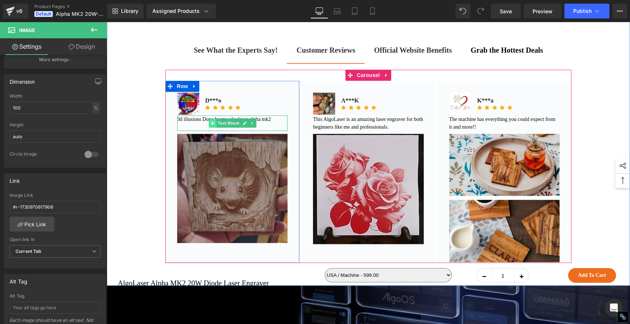
click at [210, 125] on icon at bounding box center [212, 123] width 4 height 4
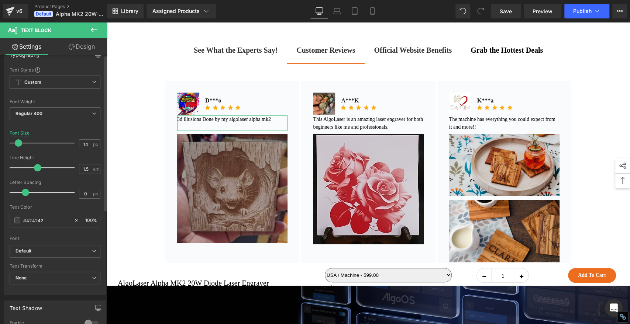
scroll to position [0, 0]
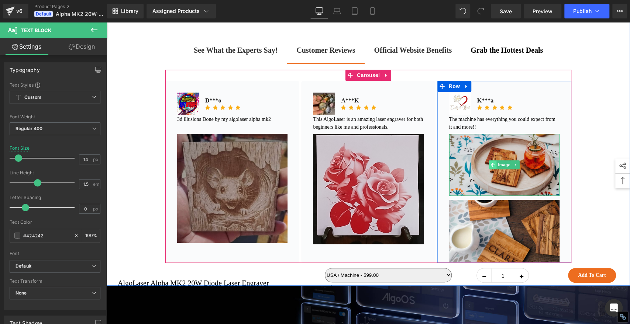
click at [491, 167] on icon at bounding box center [493, 165] width 4 height 4
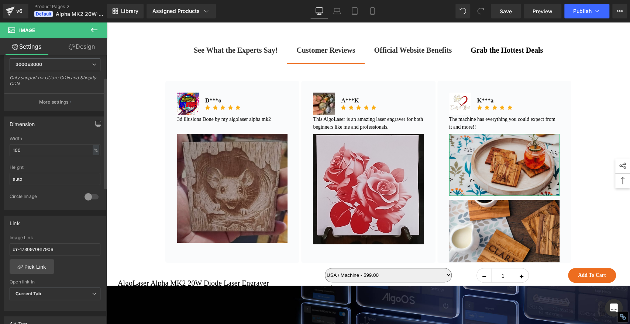
scroll to position [164, 0]
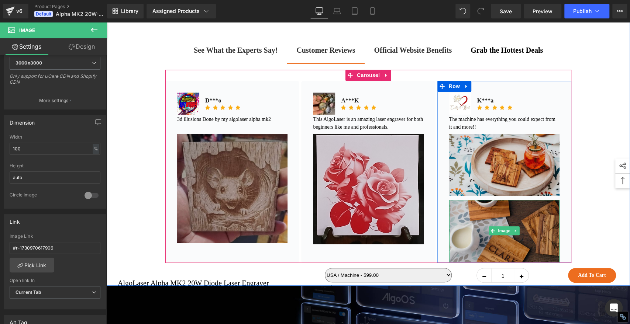
click at [485, 262] on img at bounding box center [504, 231] width 110 height 62
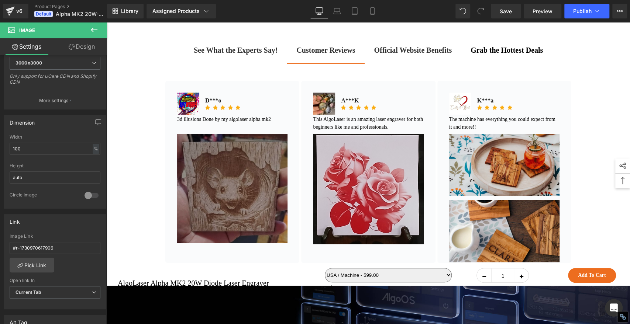
click at [222, 222] on img at bounding box center [232, 188] width 110 height 109
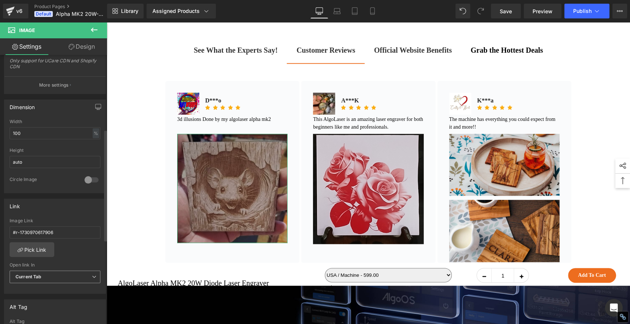
scroll to position [246, 0]
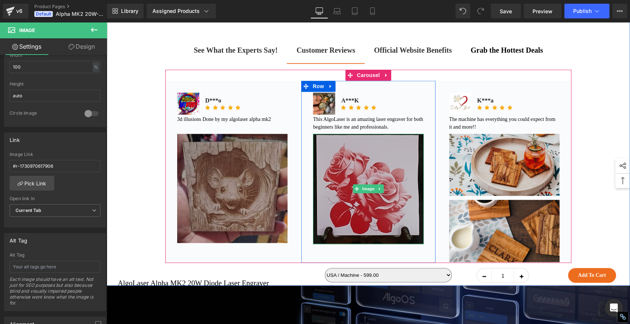
click at [352, 198] on img at bounding box center [368, 189] width 110 height 110
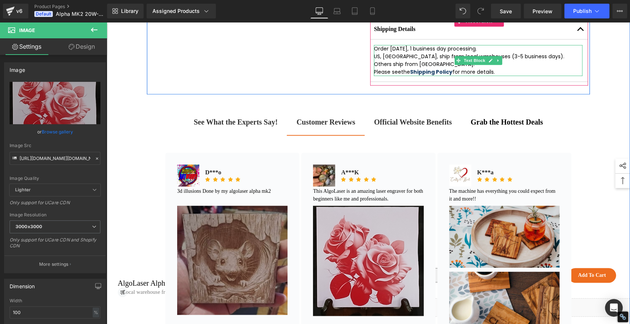
scroll to position [420, 0]
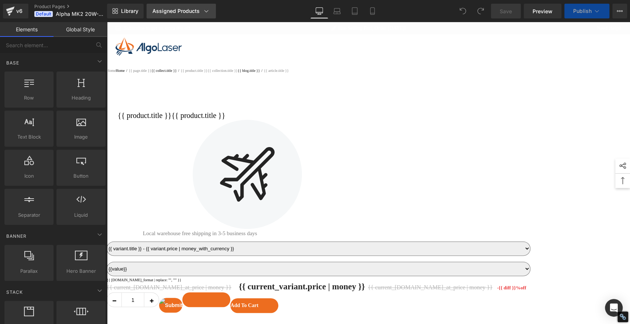
select select
